Goal: Navigation & Orientation: Find specific page/section

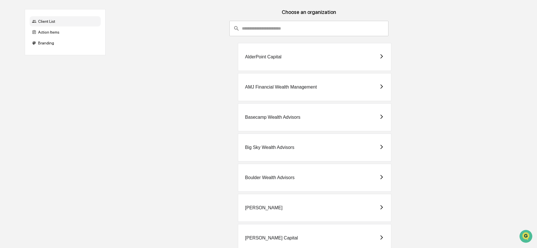
scroll to position [159, 0]
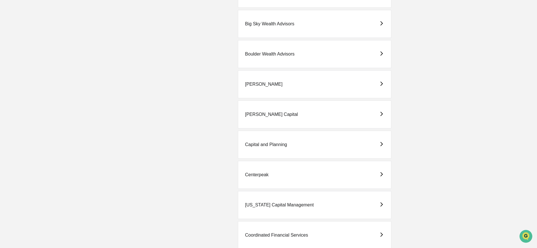
click at [269, 145] on div "Capital and Planning" at bounding box center [266, 144] width 42 height 5
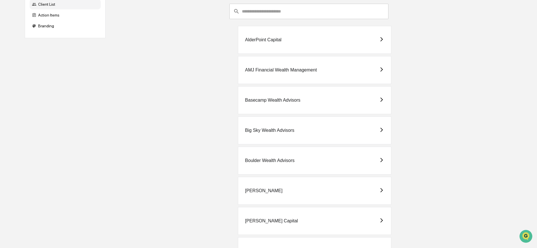
scroll to position [89, 0]
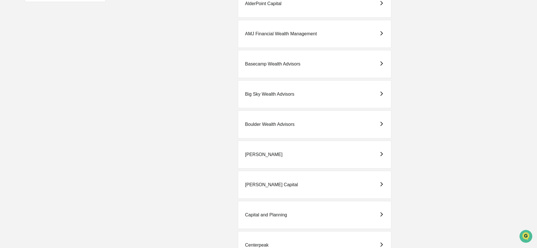
click at [279, 62] on div "Basecamp Wealth Advisors" at bounding box center [272, 63] width 55 height 5
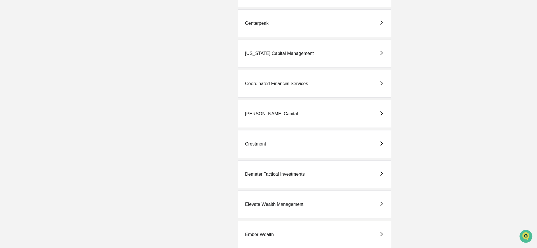
scroll to position [341, 0]
click at [257, 145] on div "Demeter Tactical Investments" at bounding box center [275, 143] width 60 height 5
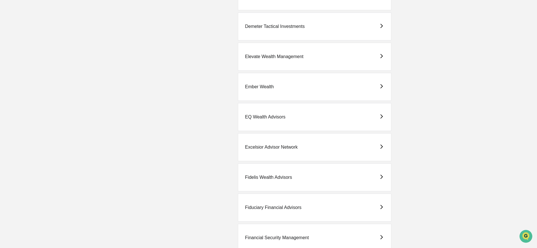
scroll to position [454, 0]
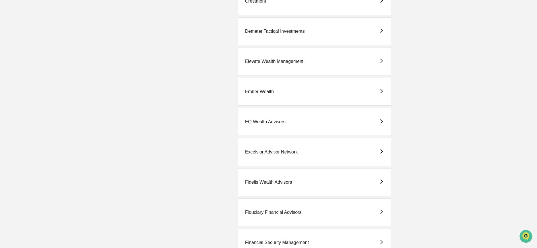
click at [285, 63] on div "Elevate Wealth Management" at bounding box center [274, 61] width 58 height 5
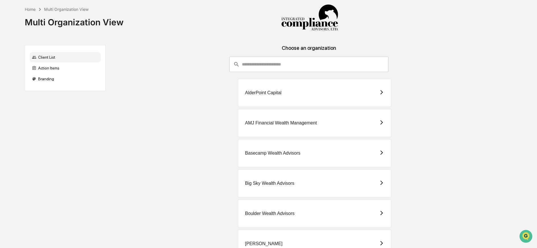
click at [296, 120] on div "AMJ Financial Wealth Management" at bounding box center [314, 123] width 153 height 28
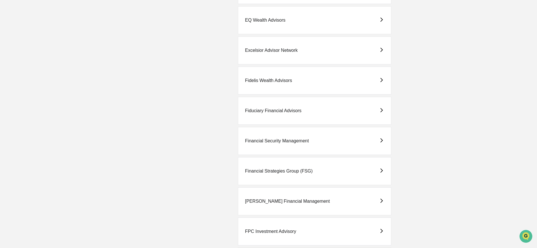
scroll to position [571, 0]
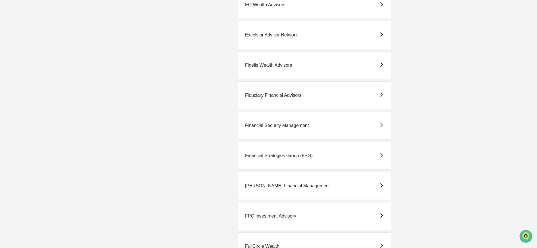
click at [320, 155] on div "Financial Strategies Group (FSG)" at bounding box center [314, 156] width 153 height 28
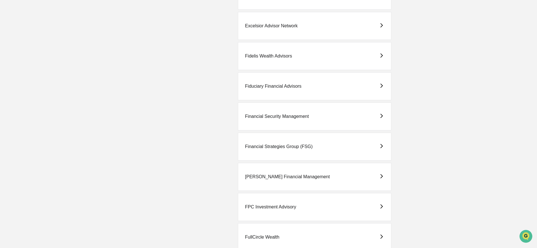
scroll to position [675, 0]
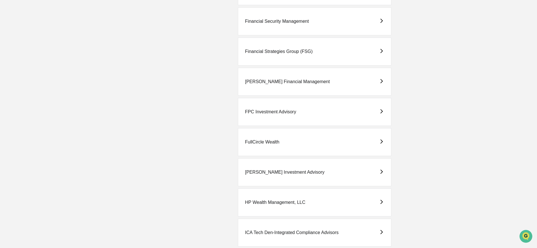
click at [299, 173] on div "[PERSON_NAME] Investment Advisory" at bounding box center [284, 172] width 79 height 5
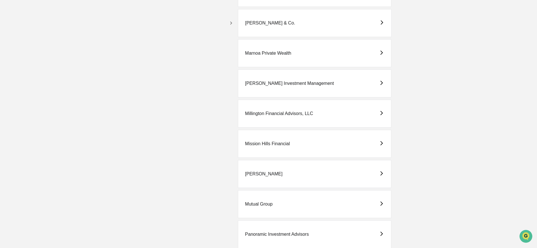
scroll to position [1099, 0]
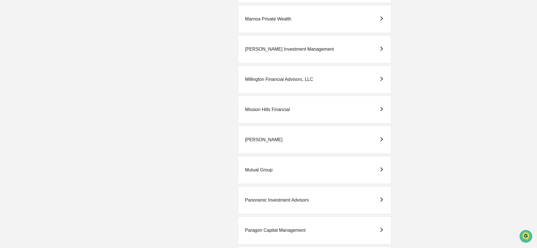
click at [260, 137] on div "[PERSON_NAME]" at bounding box center [314, 140] width 153 height 28
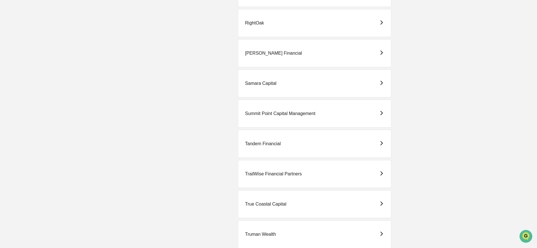
scroll to position [1627, 0]
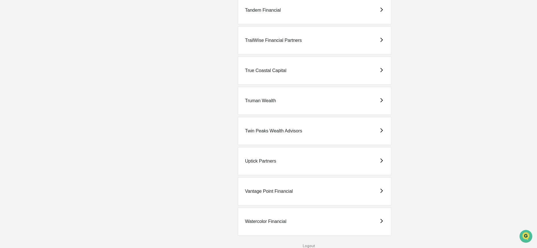
click at [282, 212] on div "Watercolor Financial" at bounding box center [314, 221] width 153 height 28
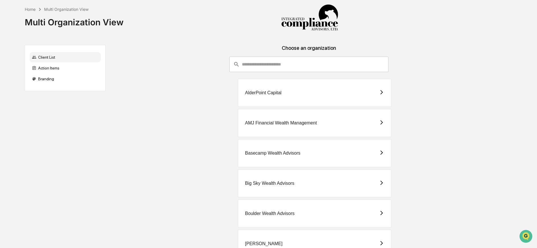
click at [315, 92] on div "AlderPoint Capital" at bounding box center [314, 93] width 153 height 28
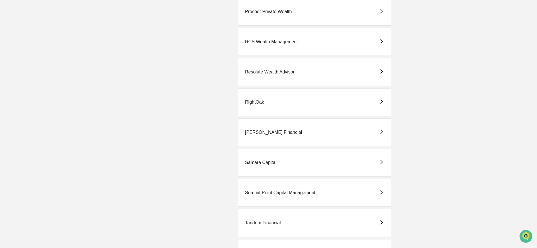
scroll to position [1322, 0]
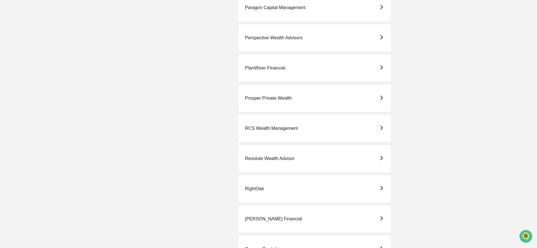
click at [282, 157] on div "Resolute Wealth Advisor" at bounding box center [270, 158] width 50 height 5
